Goal: Use online tool/utility: Utilize a website feature to perform a specific function

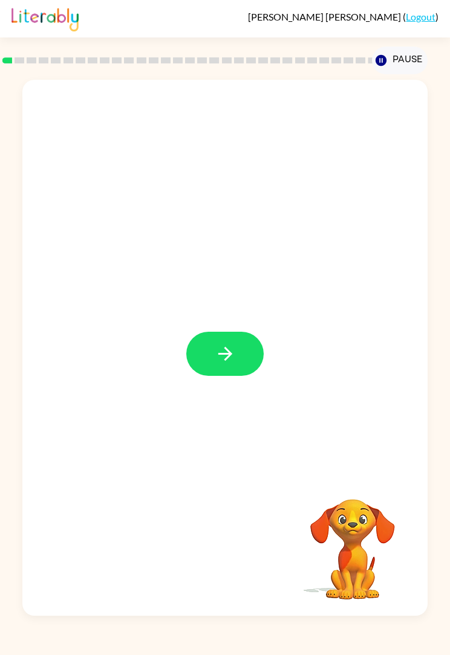
click at [221, 368] on button "button" at bounding box center [224, 354] width 77 height 44
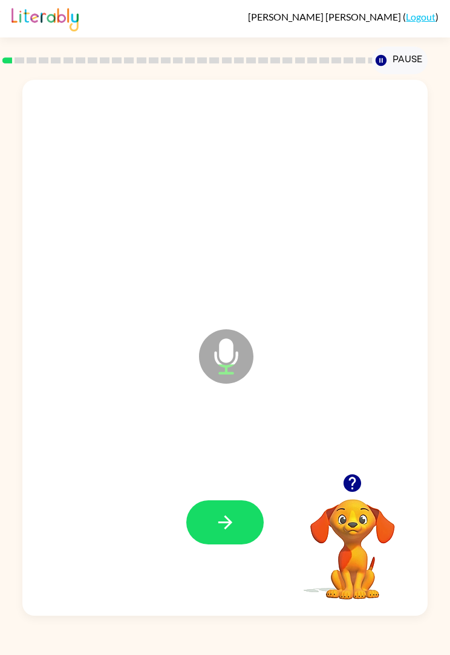
click at [224, 520] on icon "button" at bounding box center [225, 522] width 21 height 21
click at [212, 520] on button "button" at bounding box center [224, 522] width 77 height 44
click at [224, 529] on icon "button" at bounding box center [225, 522] width 21 height 21
click at [232, 520] on icon "button" at bounding box center [225, 522] width 21 height 21
click at [234, 526] on icon "button" at bounding box center [225, 522] width 21 height 21
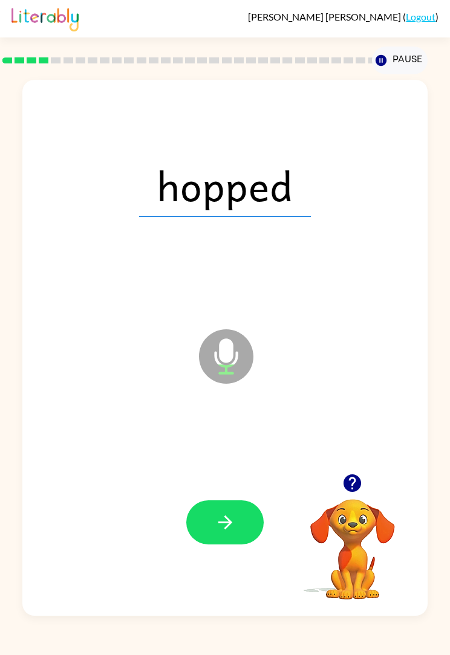
click at [232, 529] on icon "button" at bounding box center [225, 522] width 21 height 21
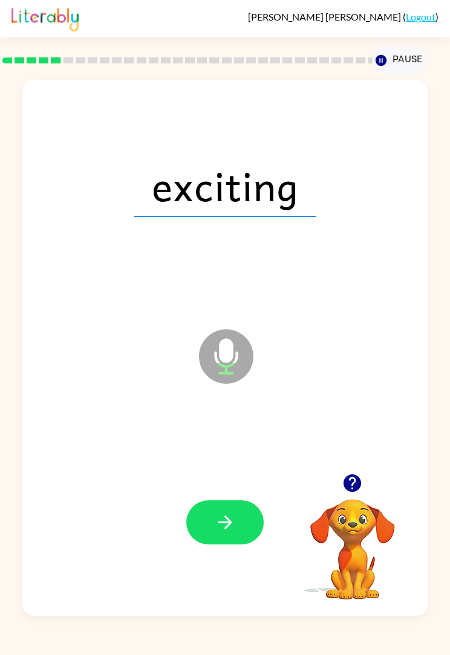
click at [230, 524] on icon "button" at bounding box center [225, 522] width 14 height 14
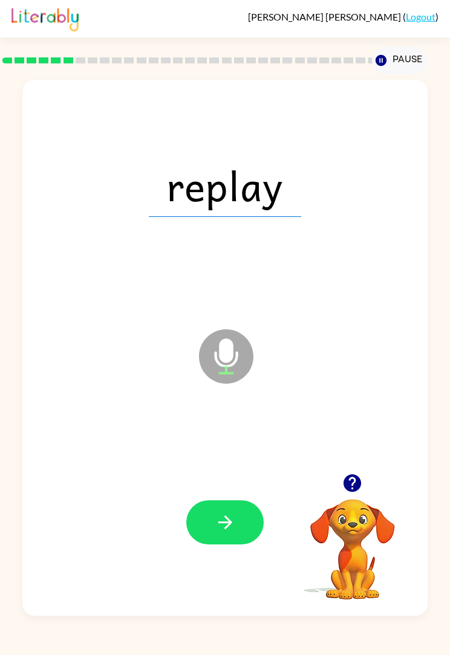
click at [230, 518] on icon "button" at bounding box center [225, 522] width 21 height 21
click at [227, 544] on button "button" at bounding box center [224, 522] width 77 height 44
click at [224, 512] on button "button" at bounding box center [224, 522] width 77 height 44
click at [239, 508] on button "button" at bounding box center [224, 522] width 77 height 44
click at [224, 509] on button "button" at bounding box center [224, 522] width 77 height 44
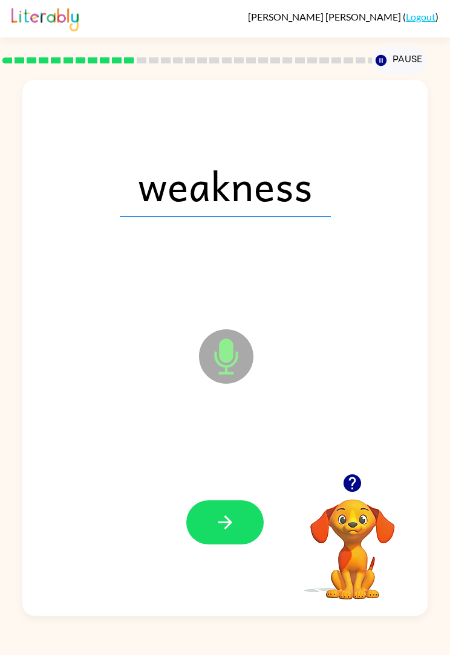
click at [233, 518] on icon "button" at bounding box center [225, 522] width 21 height 21
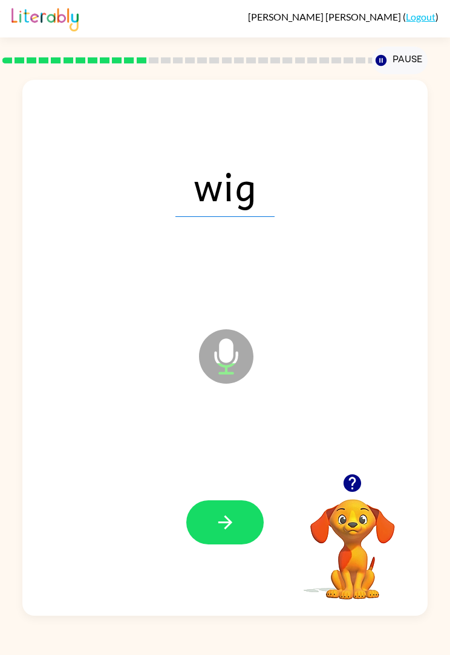
click at [219, 540] on button "button" at bounding box center [224, 522] width 77 height 44
click at [226, 527] on icon "button" at bounding box center [225, 522] width 14 height 14
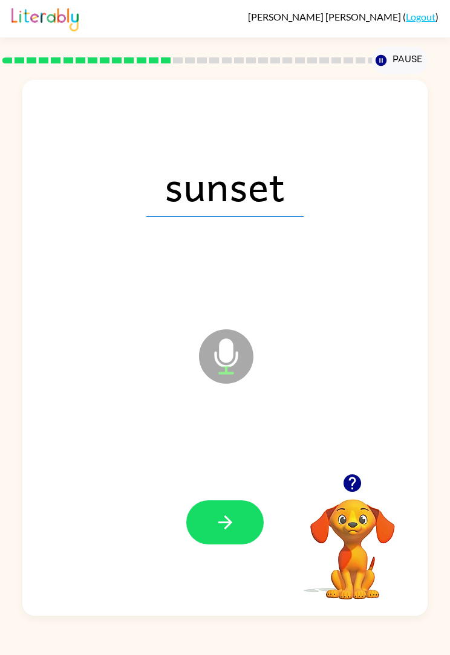
click at [206, 502] on button "button" at bounding box center [224, 522] width 77 height 44
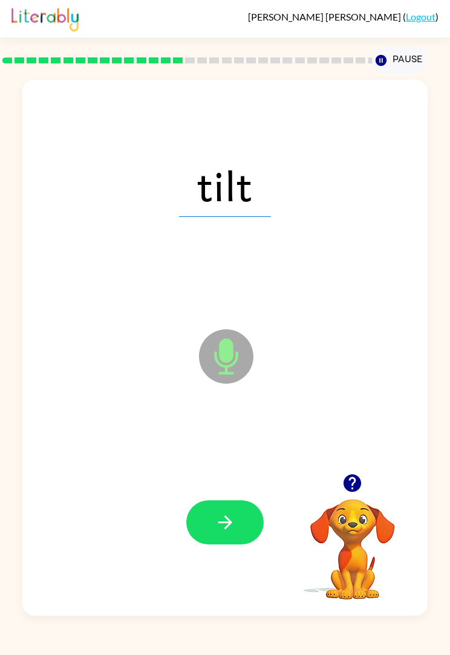
click at [227, 529] on icon "button" at bounding box center [225, 522] width 21 height 21
click at [236, 521] on button "button" at bounding box center [224, 522] width 77 height 44
click at [240, 529] on button "button" at bounding box center [224, 522] width 77 height 44
click at [228, 521] on icon "button" at bounding box center [225, 522] width 14 height 14
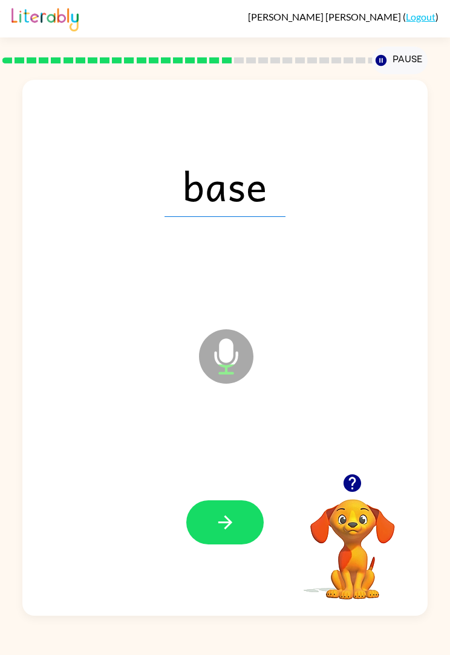
click at [225, 532] on icon "button" at bounding box center [225, 522] width 21 height 21
click at [217, 521] on icon "button" at bounding box center [225, 522] width 21 height 21
click at [220, 528] on icon "button" at bounding box center [225, 522] width 21 height 21
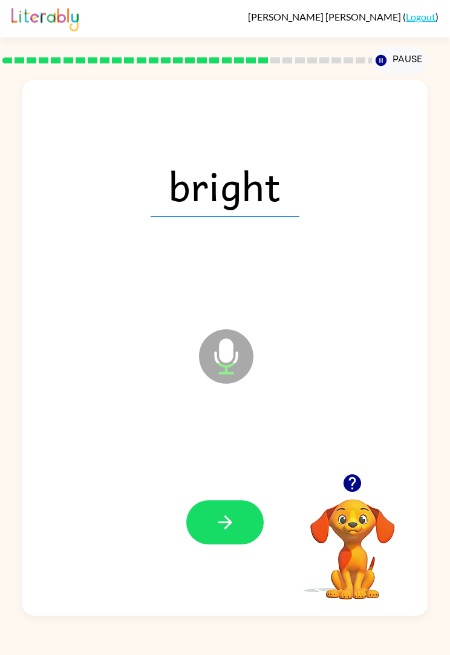
click at [229, 515] on icon "button" at bounding box center [225, 522] width 21 height 21
click at [231, 525] on icon "button" at bounding box center [225, 522] width 21 height 21
click at [224, 518] on icon "button" at bounding box center [225, 522] width 21 height 21
click at [236, 532] on button "button" at bounding box center [224, 522] width 77 height 44
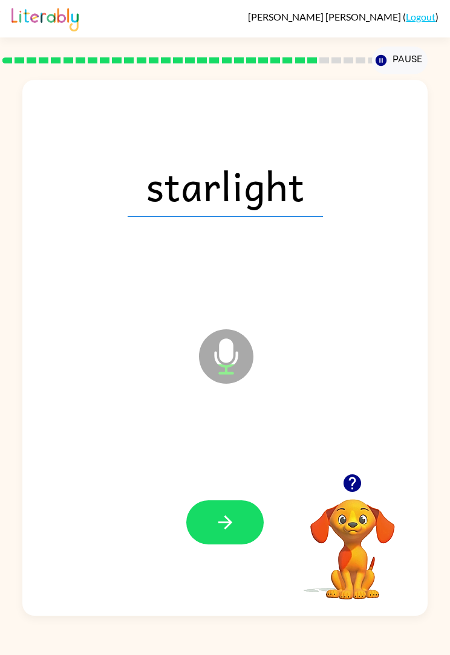
click at [213, 527] on button "button" at bounding box center [224, 522] width 77 height 44
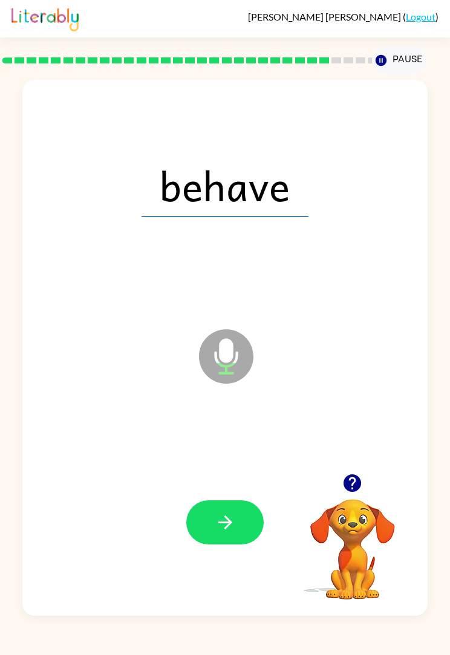
click at [233, 526] on icon "button" at bounding box center [225, 522] width 21 height 21
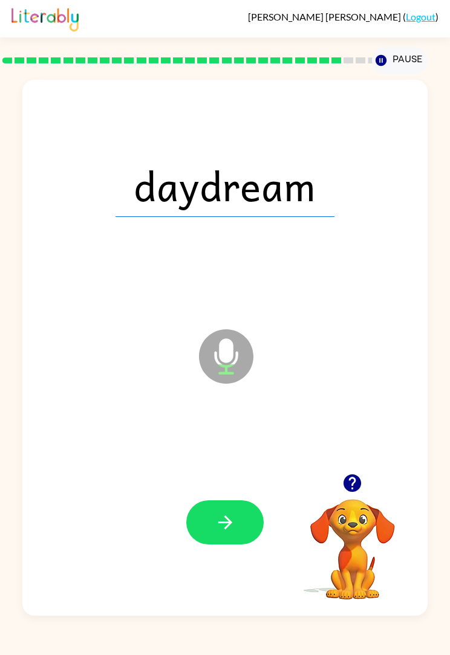
click at [224, 527] on icon "button" at bounding box center [225, 522] width 21 height 21
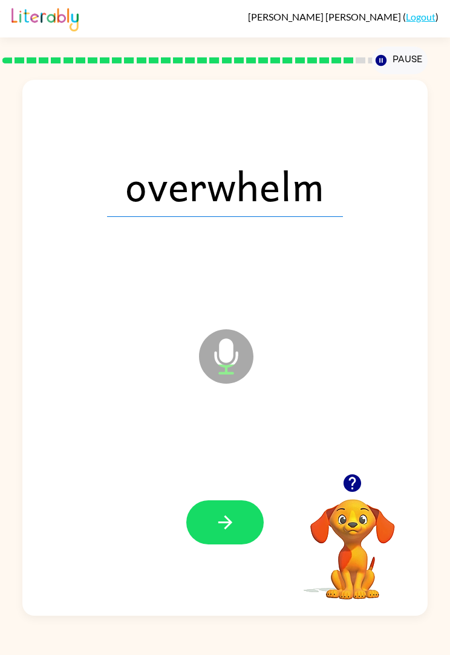
click at [233, 517] on icon "button" at bounding box center [225, 522] width 21 height 21
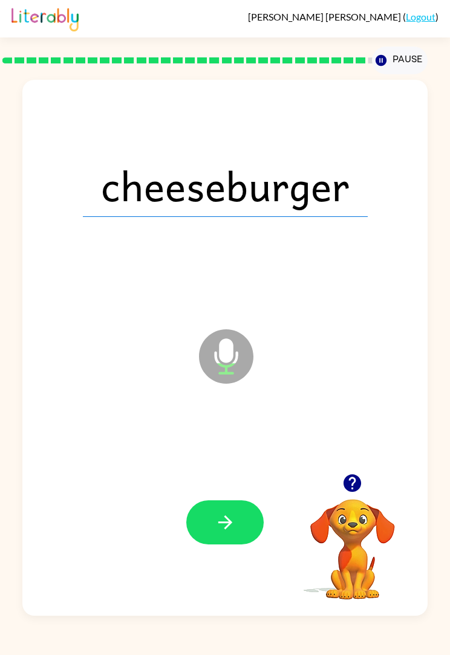
click at [212, 526] on button "button" at bounding box center [224, 522] width 77 height 44
